Goal: Transaction & Acquisition: Purchase product/service

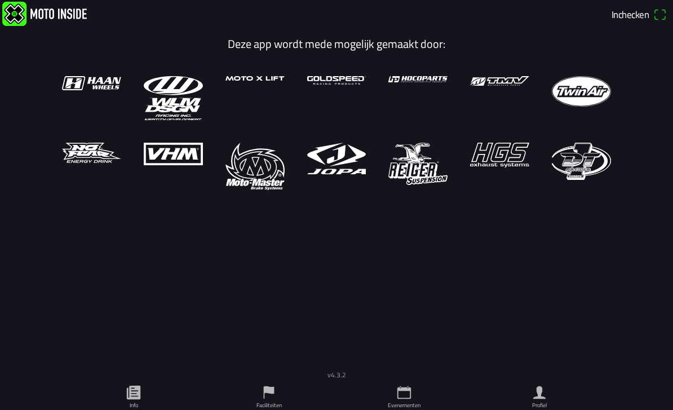
click at [415, 389] on link "Evenementen" at bounding box center [403, 395] width 135 height 28
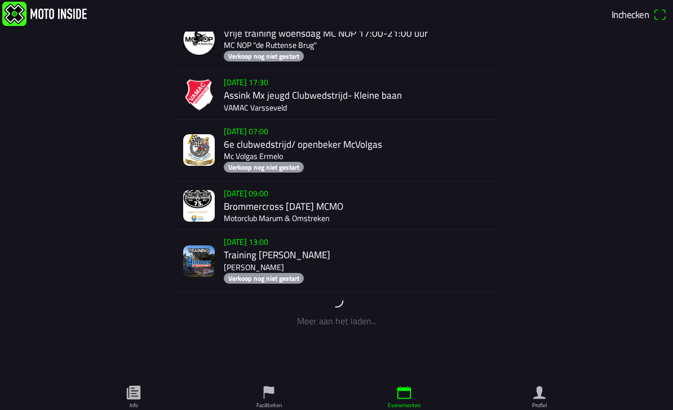
scroll to position [2565, 0]
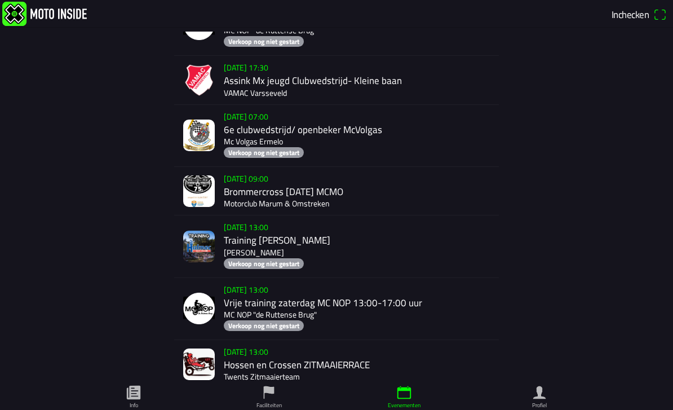
click at [337, 215] on div "[DATE] 09:00 Brommercross [DATE] MCMO Motorclub Marum & Omstreken" at bounding box center [359, 191] width 270 height 48
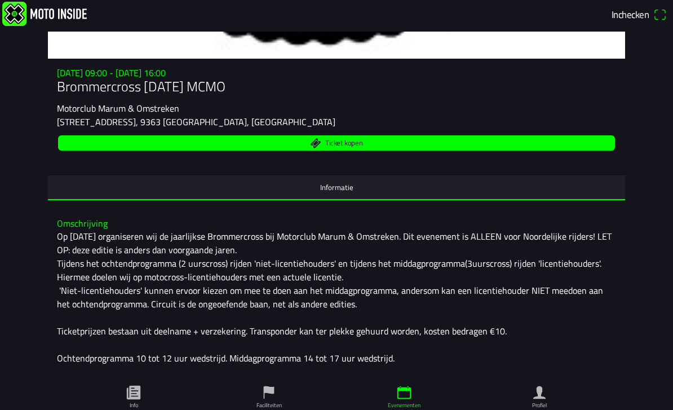
scroll to position [114, 0]
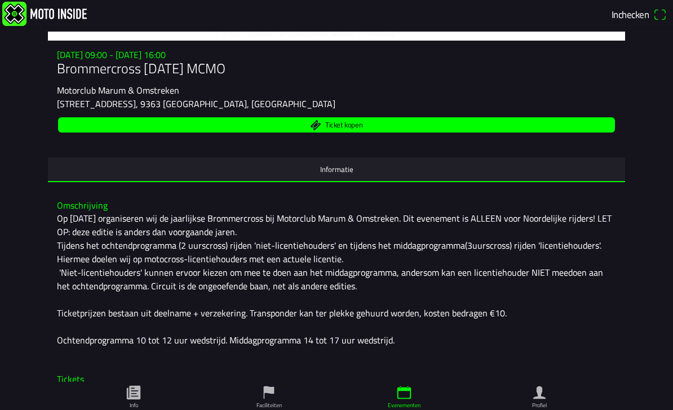
click at [392, 148] on div "[DATE] 09:00 - [DATE] 16:00 Brommercross [DATE] MCMO Motorclub Marum & Omstreke…" at bounding box center [336, 116] width 577 height 132
click at [397, 132] on span "Ticket kopen" at bounding box center [337, 124] width 544 height 15
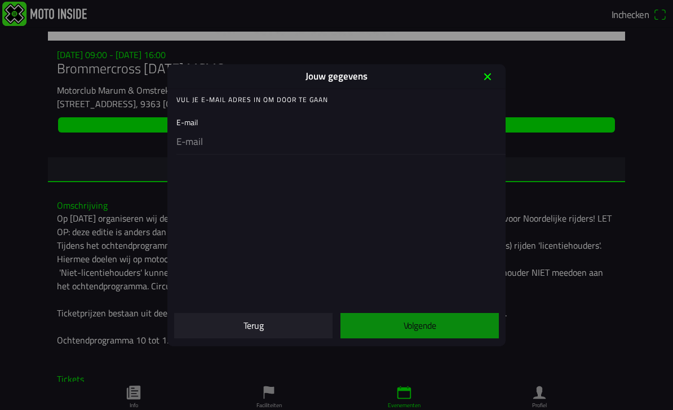
click at [388, 142] on input "email" at bounding box center [338, 142] width 325 height 24
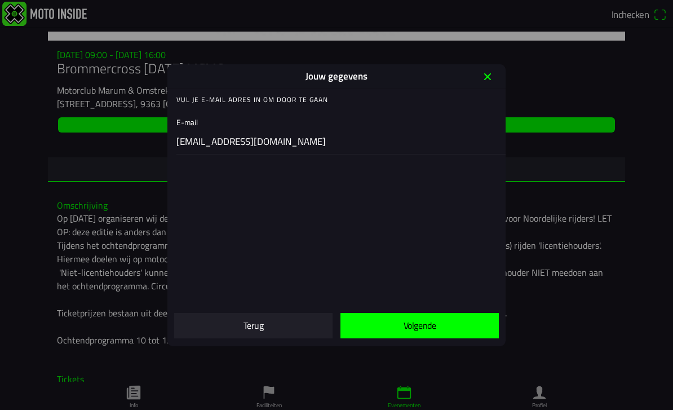
type input "[EMAIL_ADDRESS][DOMAIN_NAME]"
click at [464, 320] on span "Volgende" at bounding box center [419, 325] width 140 height 25
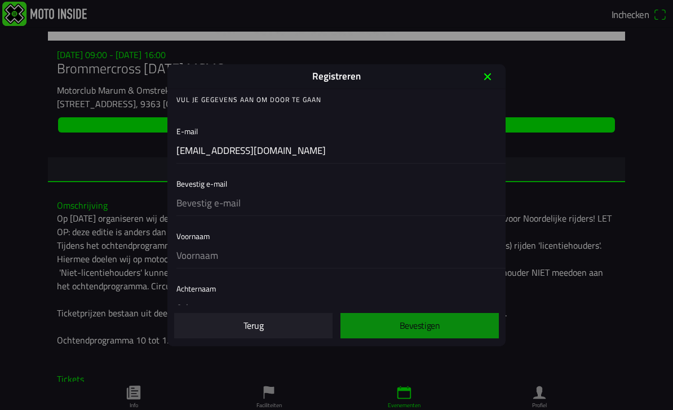
click at [426, 214] on input "text" at bounding box center [338, 204] width 325 height 24
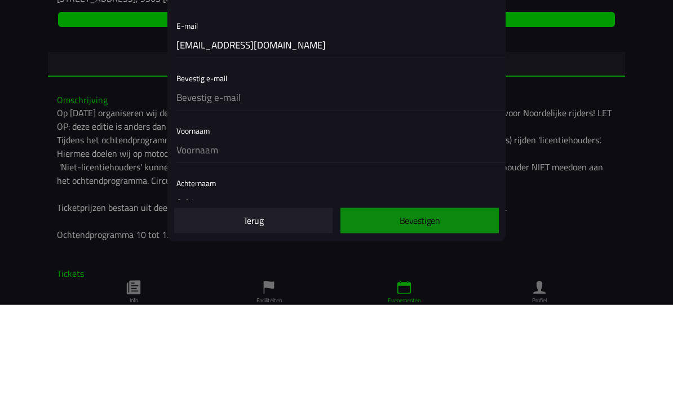
type input "[EMAIL_ADDRESS][DOMAIN_NAME]"
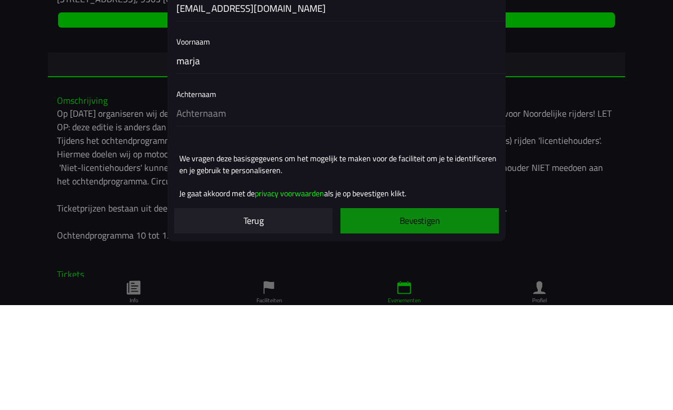
scroll to position [90, 0]
type input "marja"
click at [367, 206] on input "text" at bounding box center [338, 218] width 325 height 24
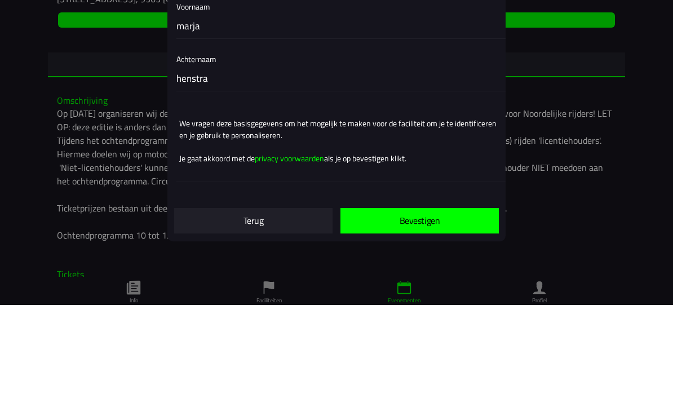
scroll to position [127, 0]
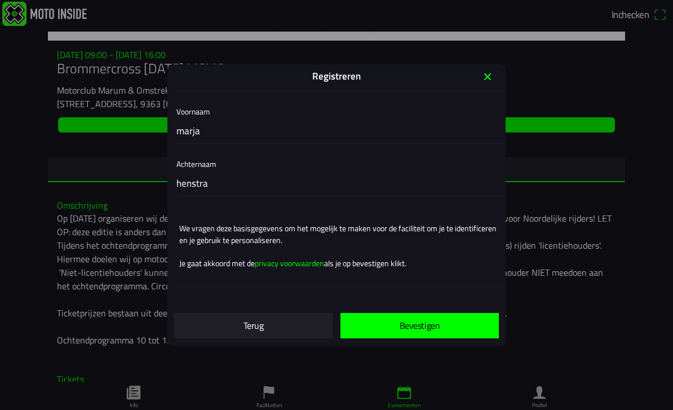
type input "henstra"
click at [0, 0] on slot "Bevestigen" at bounding box center [0, 0] width 0 height 0
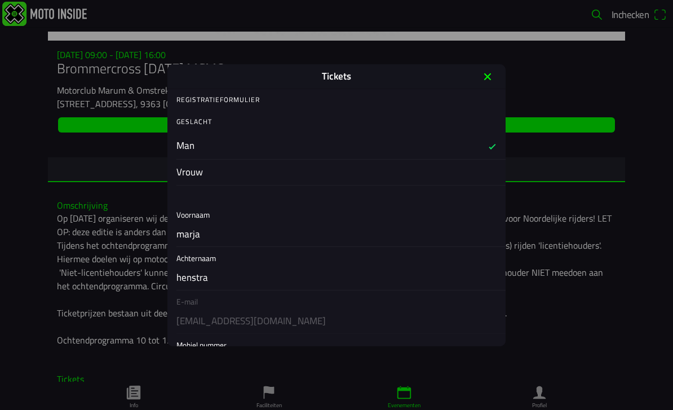
click at [414, 171] on button "button" at bounding box center [340, 172] width 329 height 26
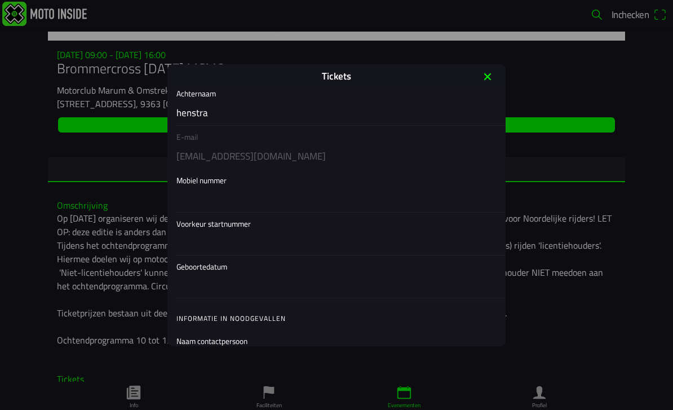
scroll to position [180, 0]
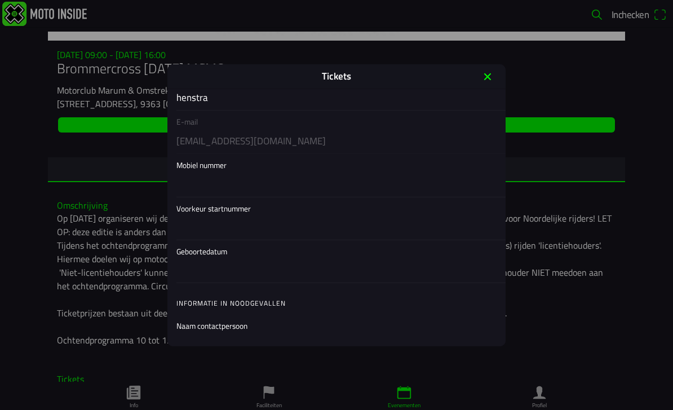
click at [384, 197] on input "text" at bounding box center [338, 185] width 325 height 24
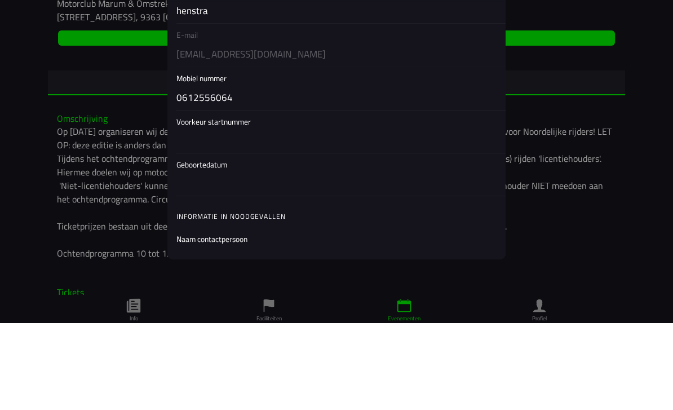
type input "0612556064"
click at [365, 216] on input "text" at bounding box center [338, 228] width 325 height 24
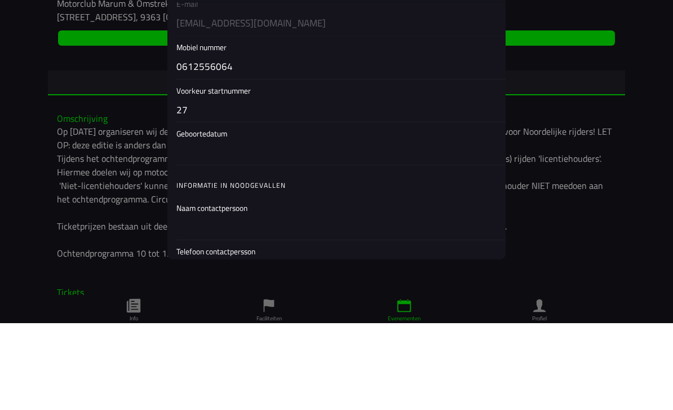
scroll to position [211, 0]
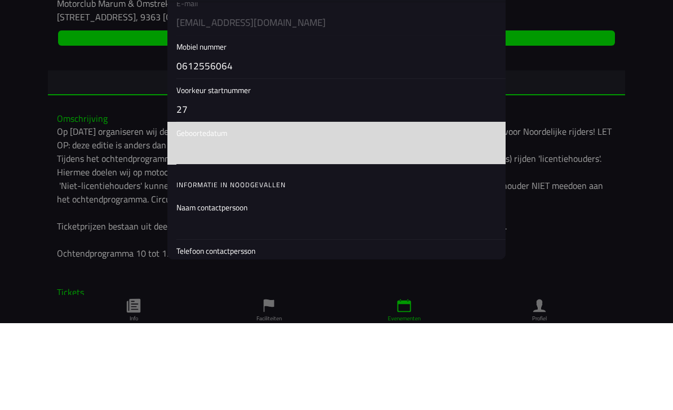
type input "27"
click at [393, 208] on button "button" at bounding box center [340, 229] width 329 height 42
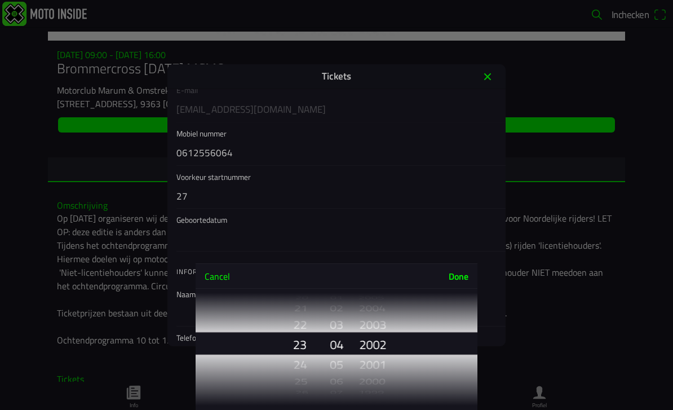
click at [463, 276] on button "Done" at bounding box center [459, 276] width 38 height 25
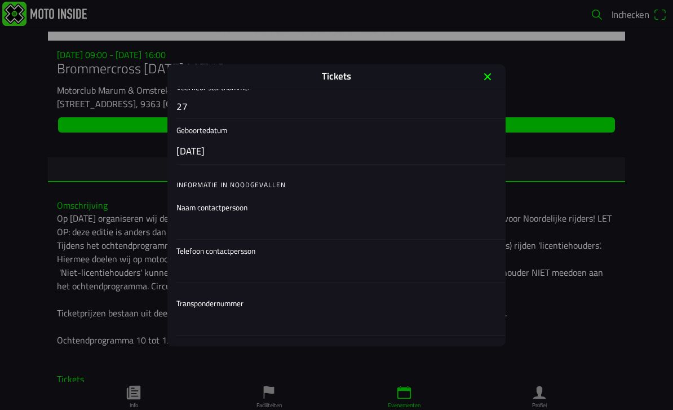
scroll to position [303, 0]
click at [381, 232] on input "text" at bounding box center [338, 226] width 325 height 24
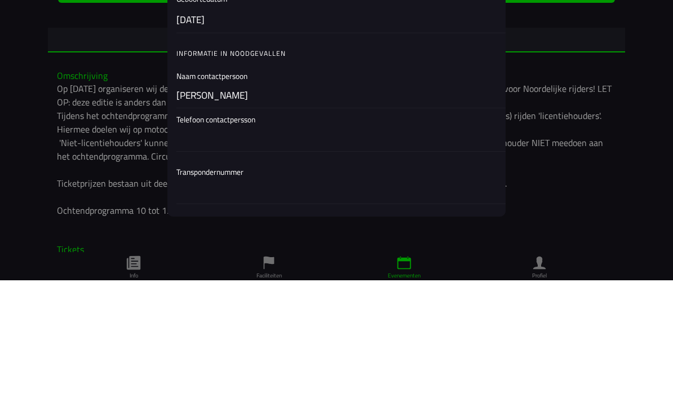
type input "[PERSON_NAME]"
click at [379, 257] on input "text" at bounding box center [338, 269] width 325 height 24
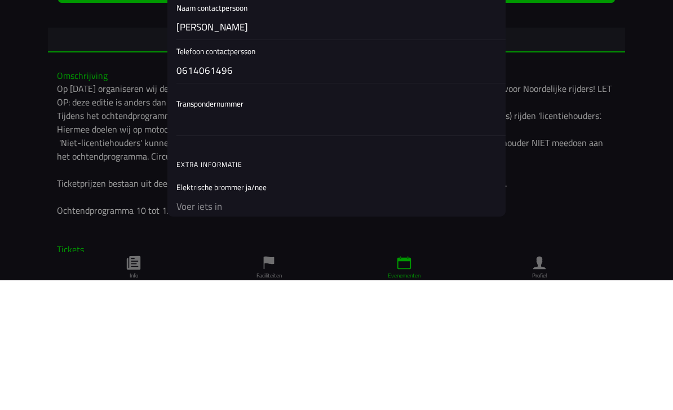
scroll to position [374, 0]
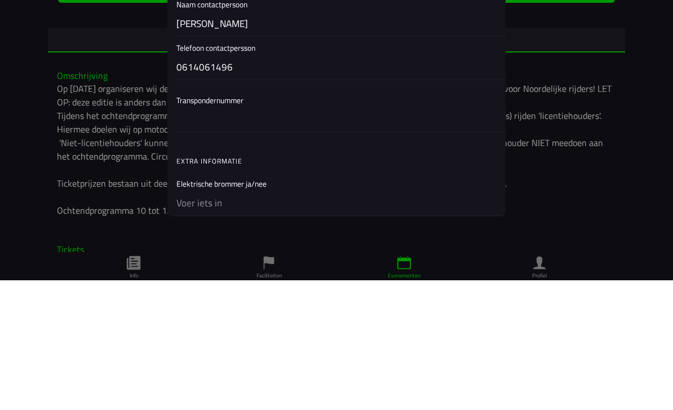
type input "0614061496"
click at [407, 238] on input "text" at bounding box center [338, 250] width 325 height 24
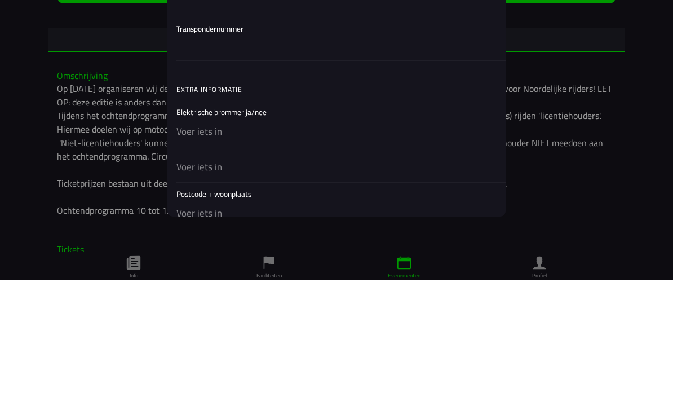
scroll to position [444, 0]
click at [392, 251] on input "text" at bounding box center [338, 263] width 325 height 24
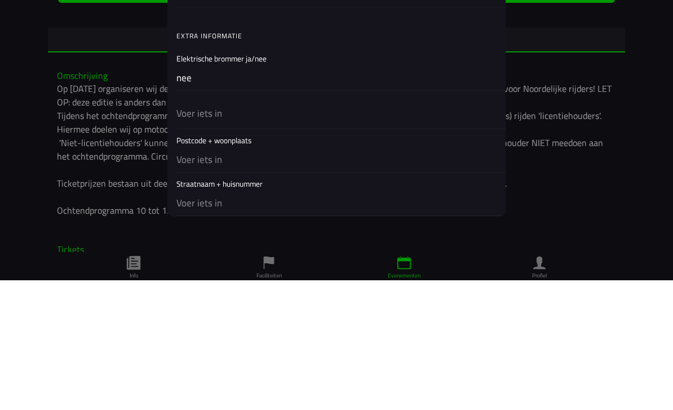
scroll to position [505, 0]
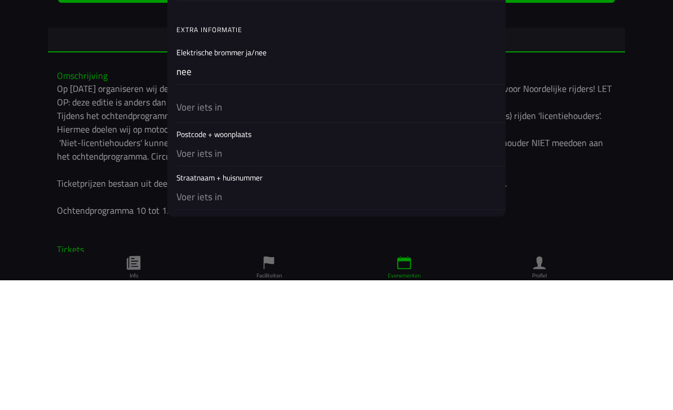
type input "nee"
click at [394, 225] on input "text" at bounding box center [338, 237] width 325 height 24
type input "nee"
click at [375, 272] on input "text" at bounding box center [338, 284] width 325 height 24
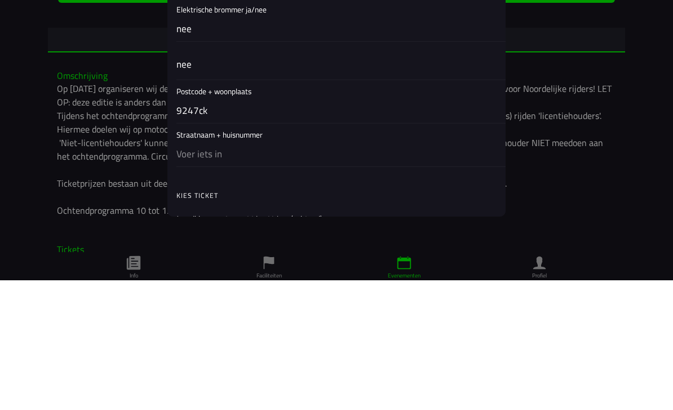
scroll to position [575, 0]
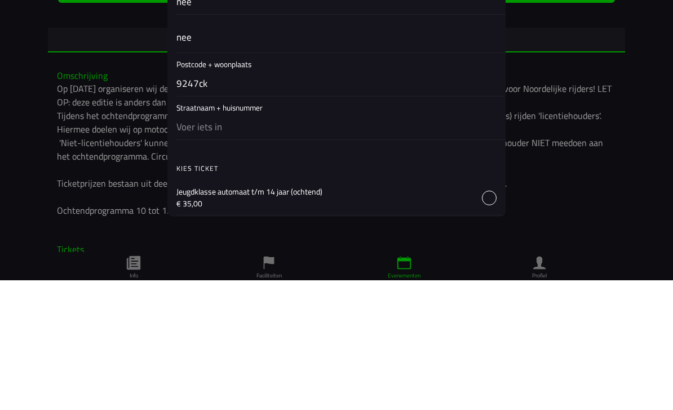
type input "9247ck"
click at [401, 245] on input "text" at bounding box center [338, 257] width 325 height 24
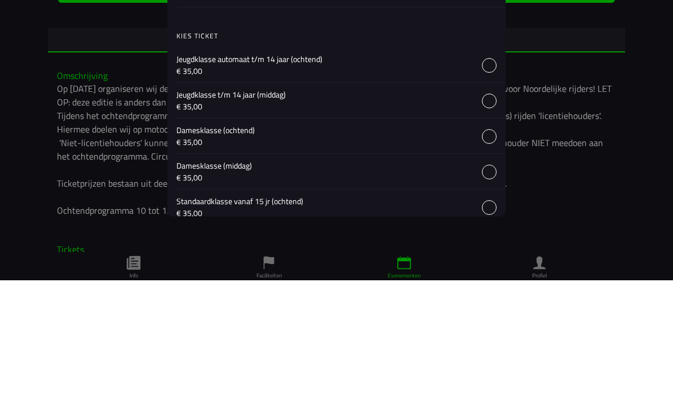
scroll to position [726, 0]
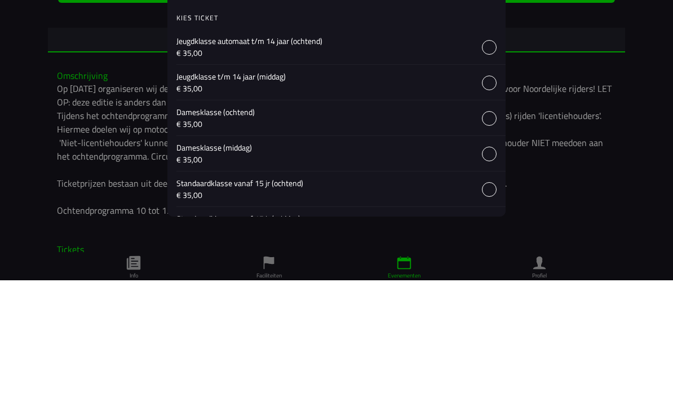
type input "de feart 39A"
click at [492, 265] on button "button" at bounding box center [340, 282] width 329 height 35
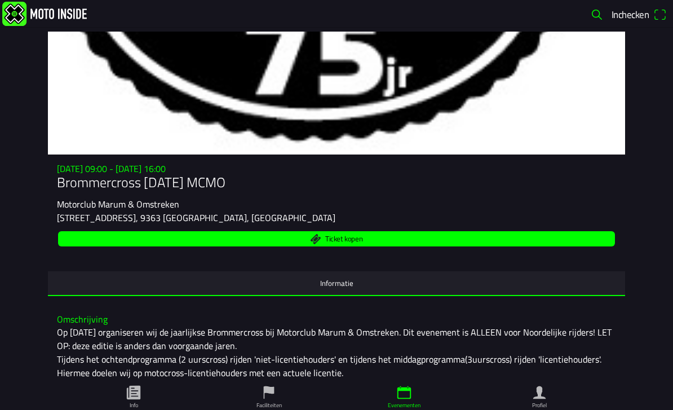
scroll to position [0, 0]
